Goal: Transaction & Acquisition: Purchase product/service

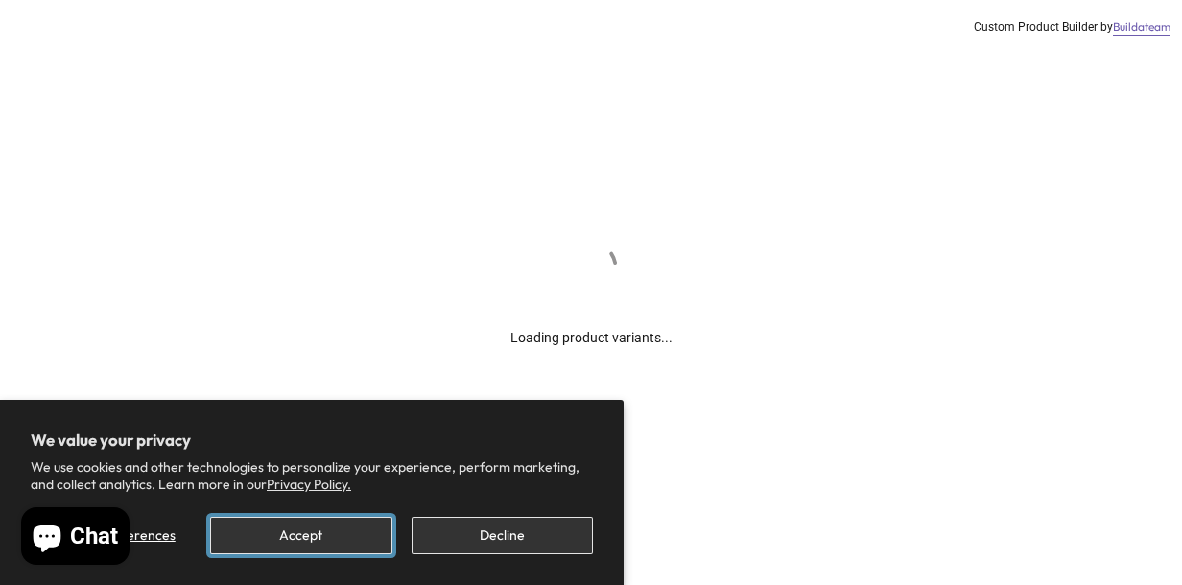
click at [316, 533] on button "Accept" at bounding box center [300, 535] width 181 height 37
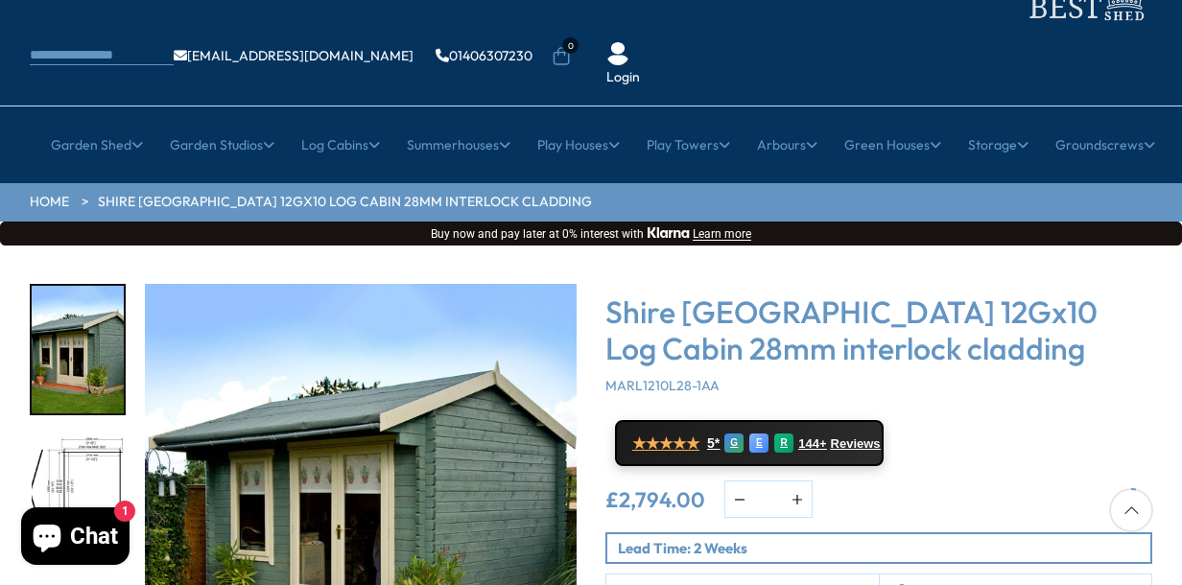
scroll to position [192, 0]
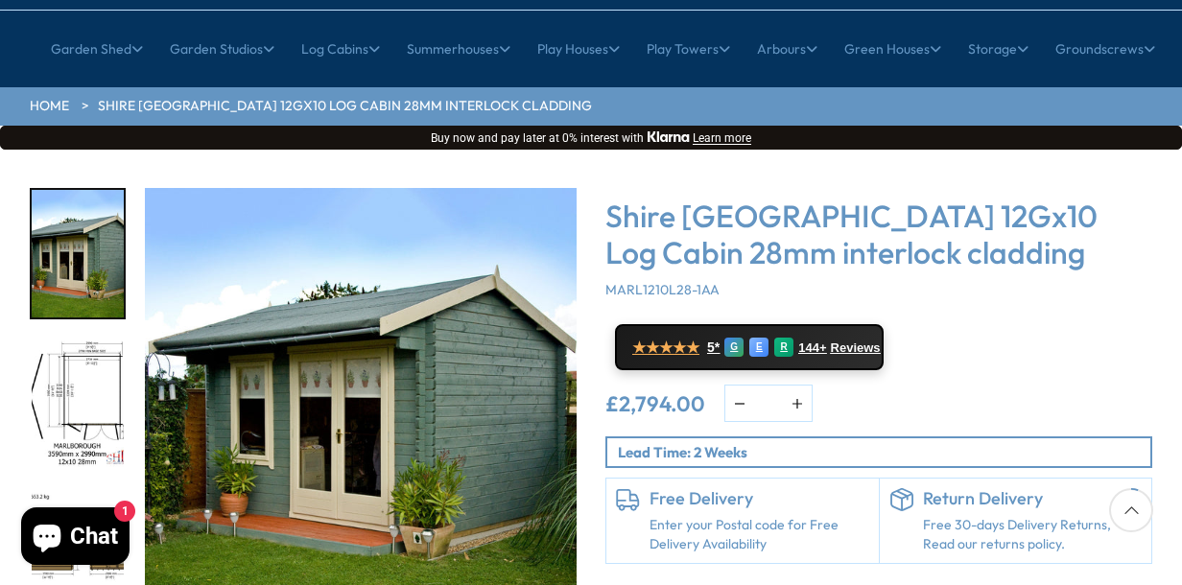
click at [96, 340] on img "2 / 16" at bounding box center [78, 404] width 92 height 128
click at [82, 340] on img "2 / 16" at bounding box center [78, 404] width 92 height 128
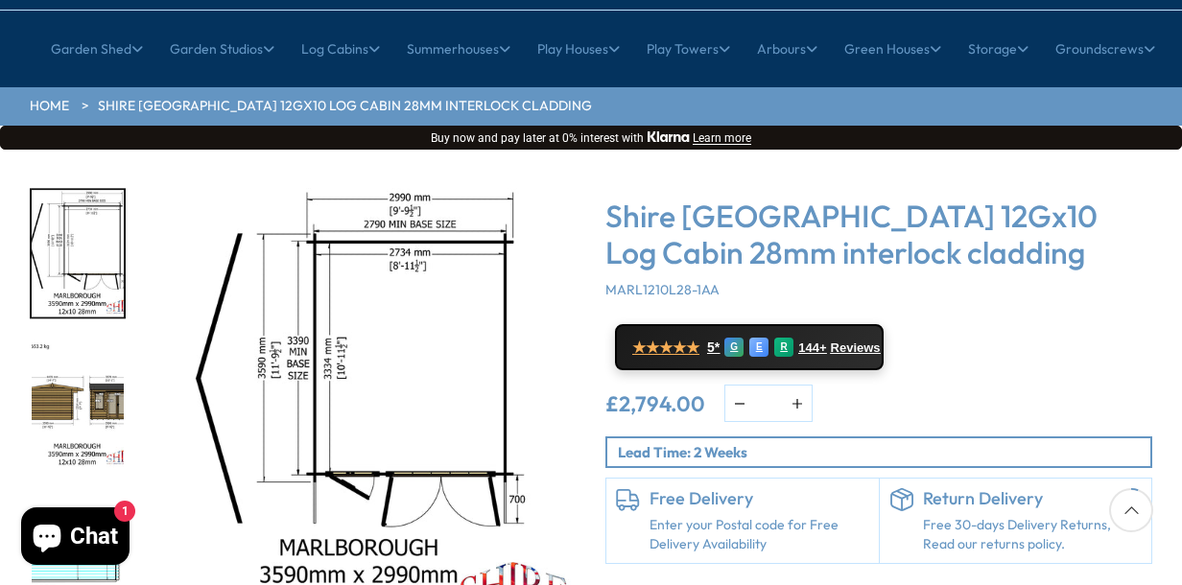
click at [63, 340] on img "3 / 16" at bounding box center [78, 404] width 92 height 128
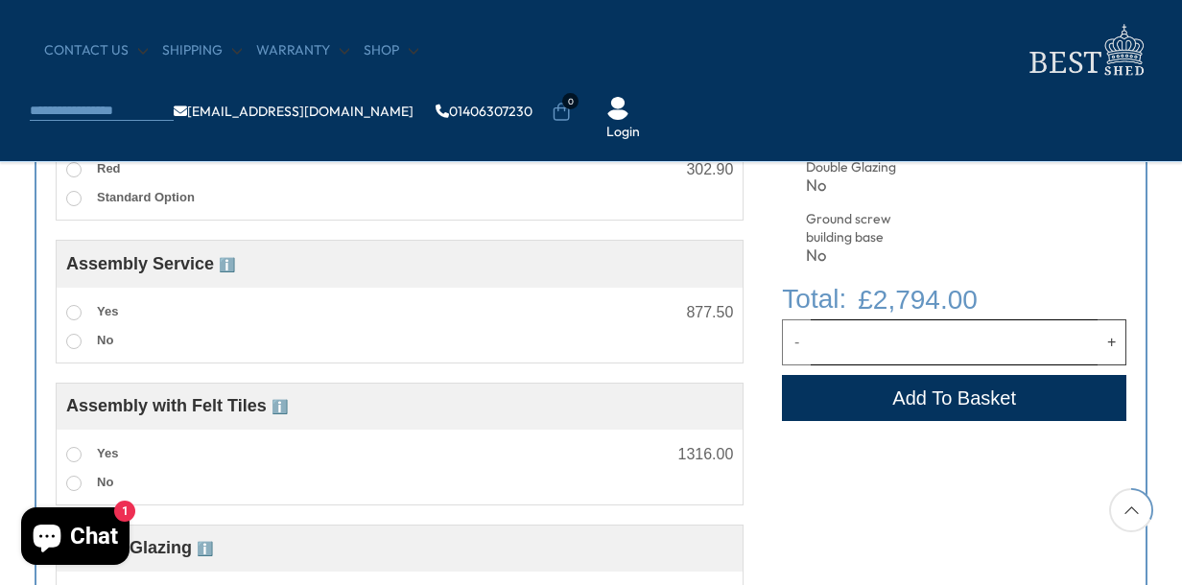
scroll to position [1247, 0]
